Goal: Transaction & Acquisition: Purchase product/service

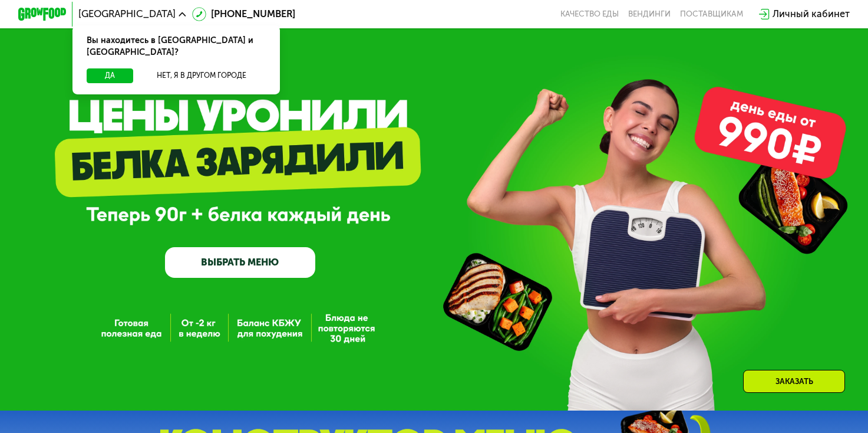
scroll to position [1666, 0]
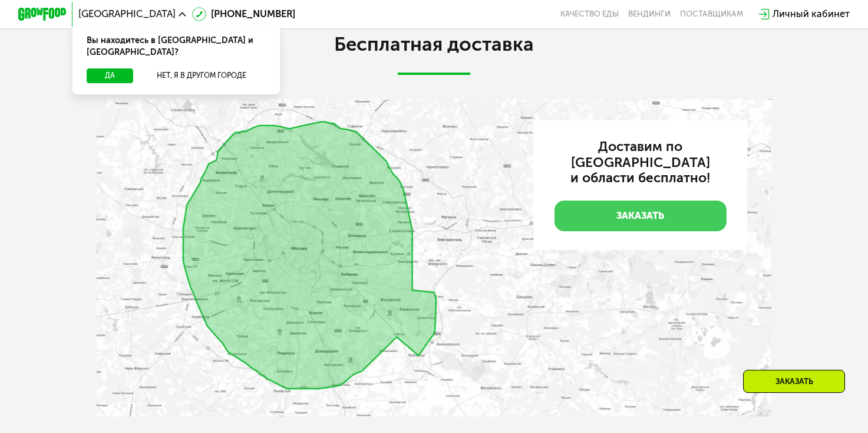
click at [605, 204] on link "Заказать" at bounding box center [641, 215] width 172 height 30
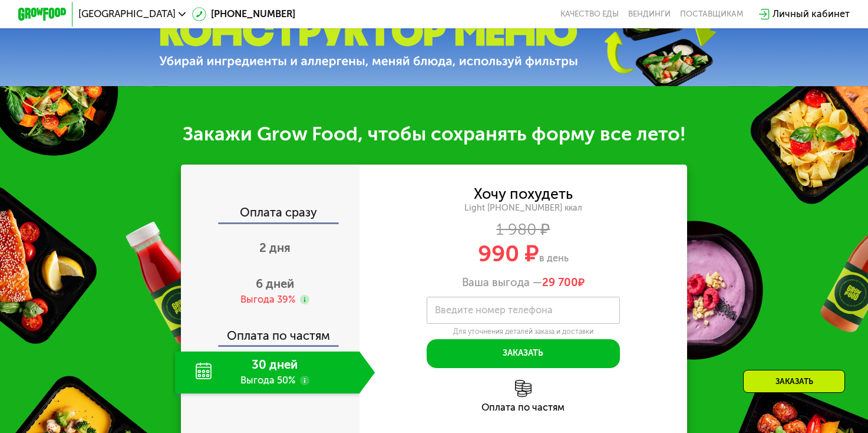
scroll to position [472, 0]
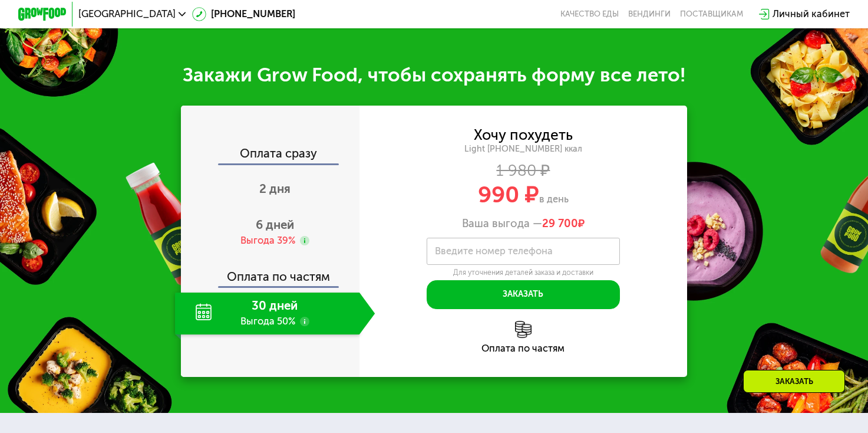
click at [531, 254] on label "Введите номер телефона" at bounding box center [494, 251] width 118 height 6
click at [531, 254] on input "Введите номер телефона" at bounding box center [523, 251] width 193 height 27
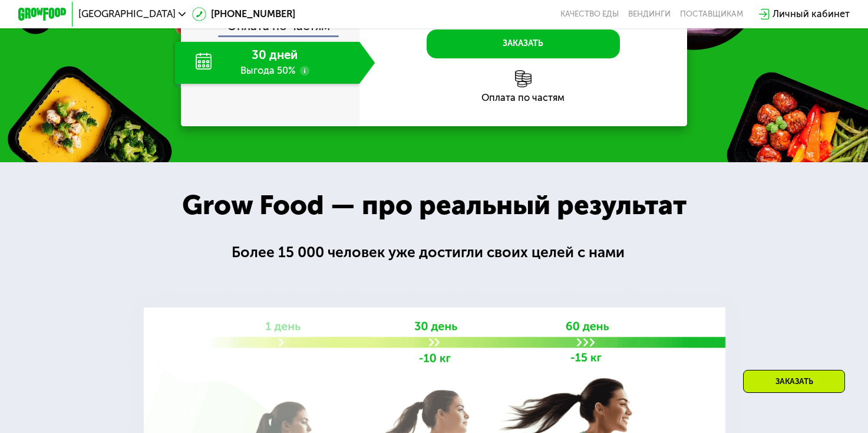
type input "**********"
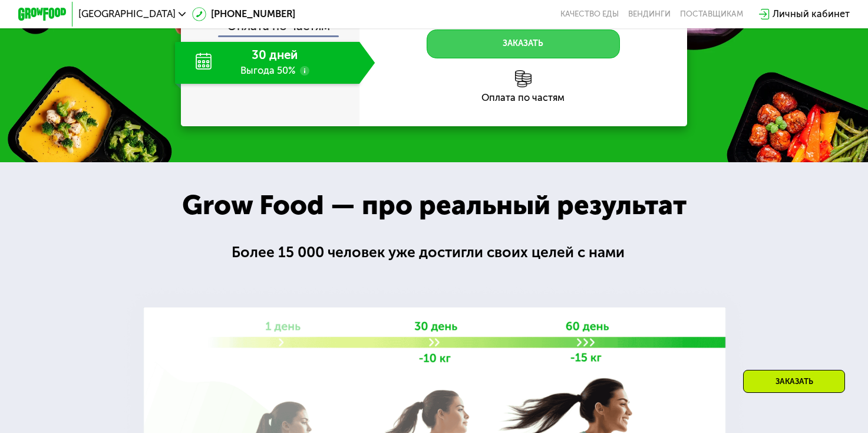
click at [536, 50] on button "Заказать" at bounding box center [523, 43] width 193 height 29
